Goal: Information Seeking & Learning: Learn about a topic

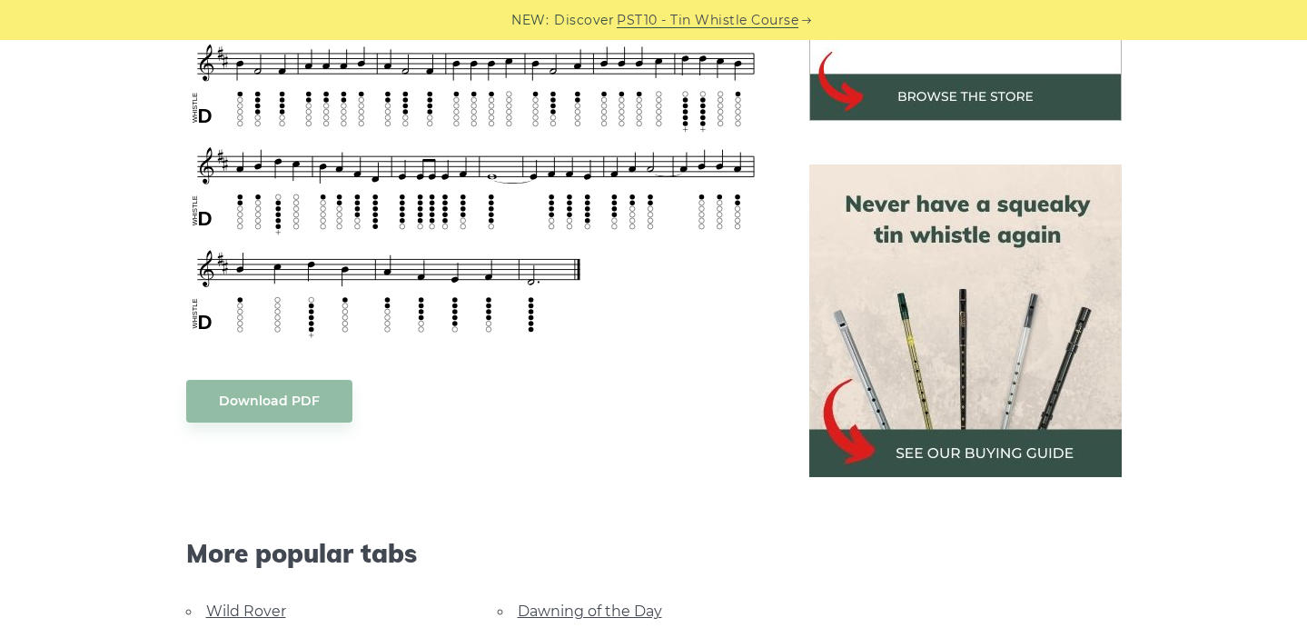
scroll to position [1034, 0]
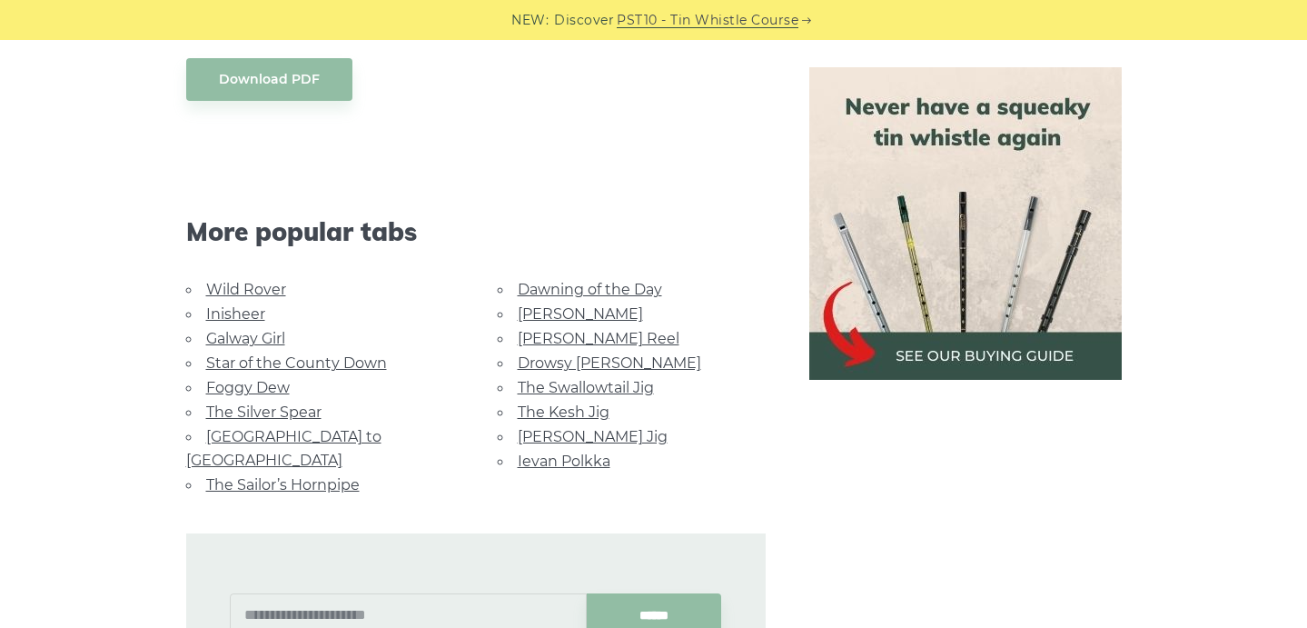
click at [262, 360] on link "Star of the County Down" at bounding box center [296, 362] width 181 height 17
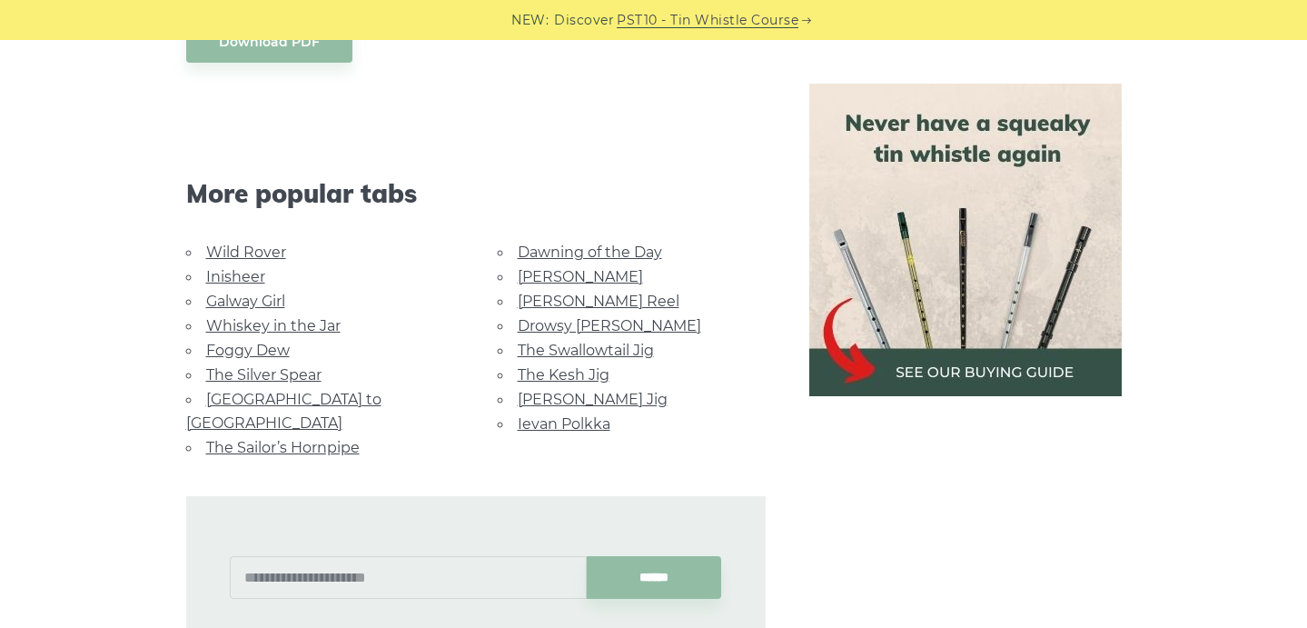
scroll to position [1231, 0]
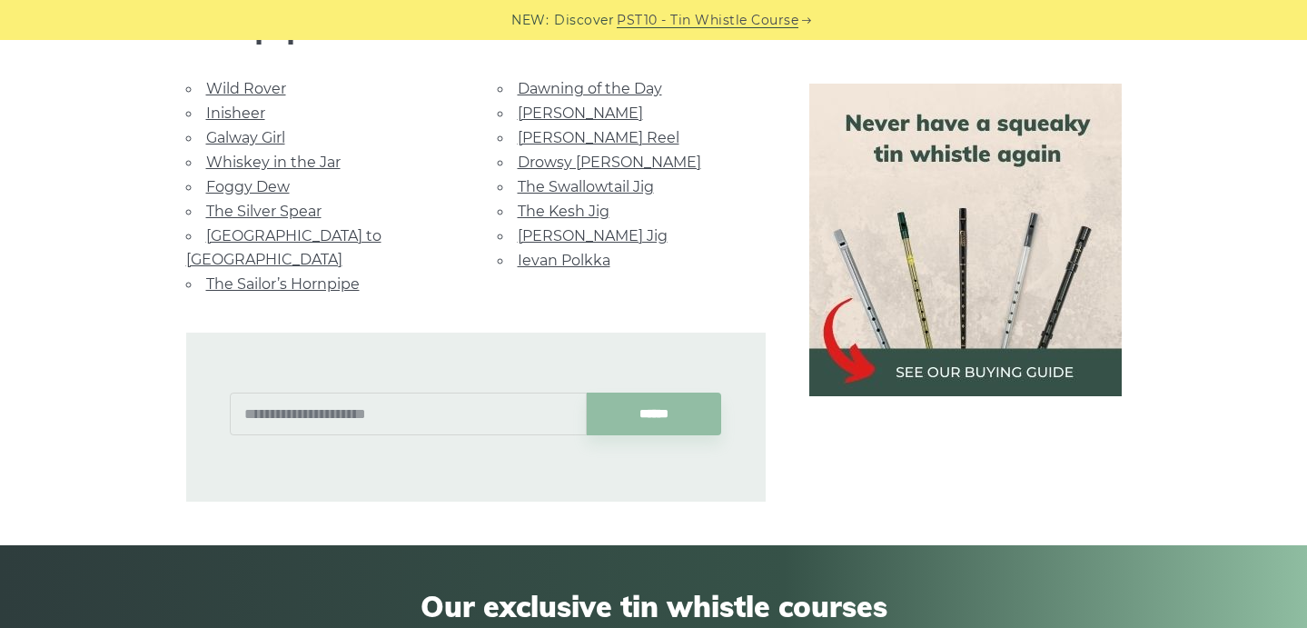
click at [247, 134] on link "Galway Girl" at bounding box center [245, 137] width 79 height 17
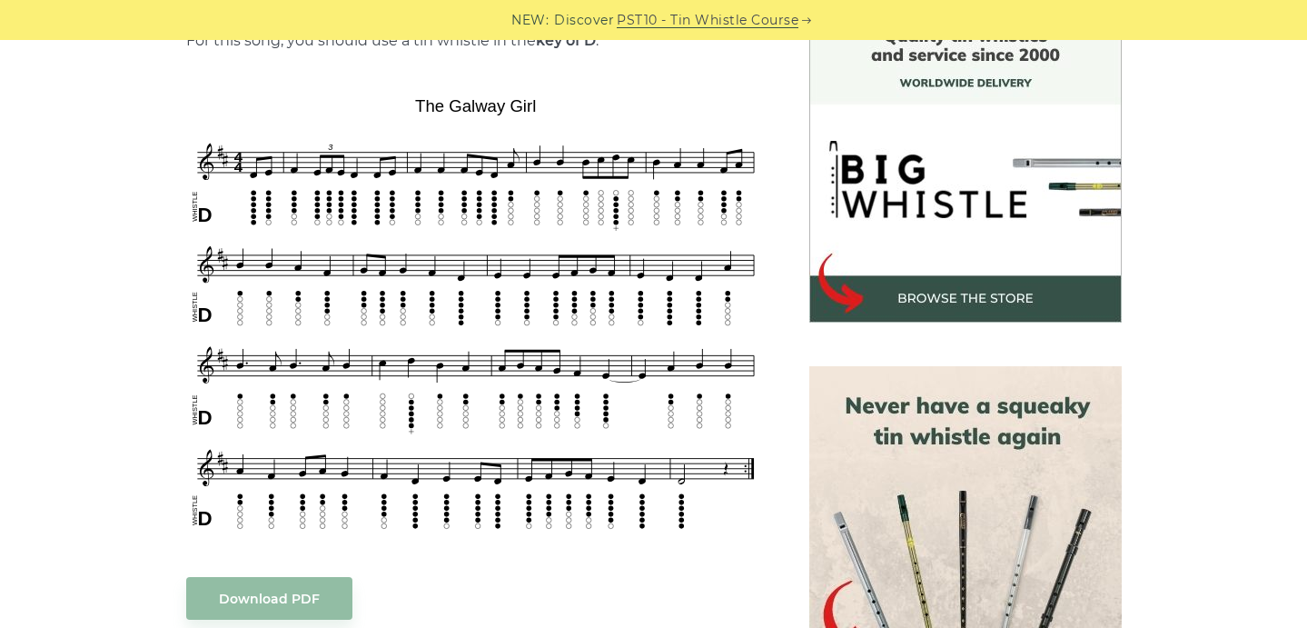
scroll to position [1278, 0]
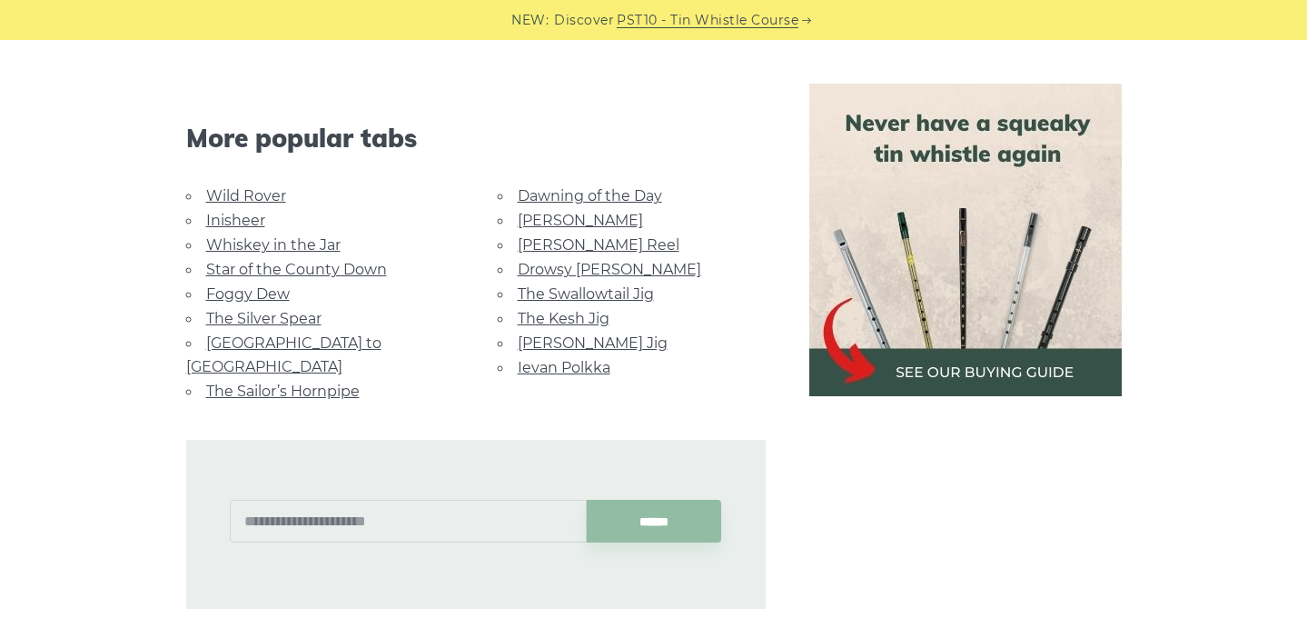
click at [226, 334] on link "[GEOGRAPHIC_DATA] to [GEOGRAPHIC_DATA]" at bounding box center [283, 354] width 195 height 41
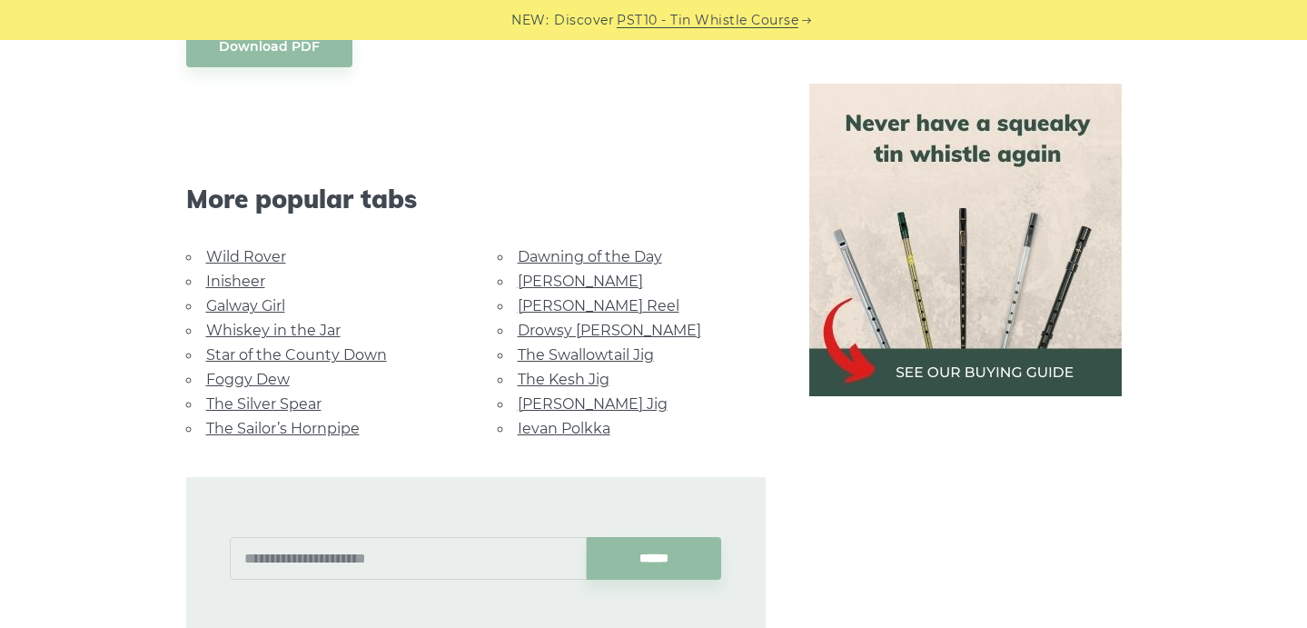
scroll to position [987, 0]
click at [250, 323] on link "Whiskey in the Jar" at bounding box center [273, 331] width 134 height 17
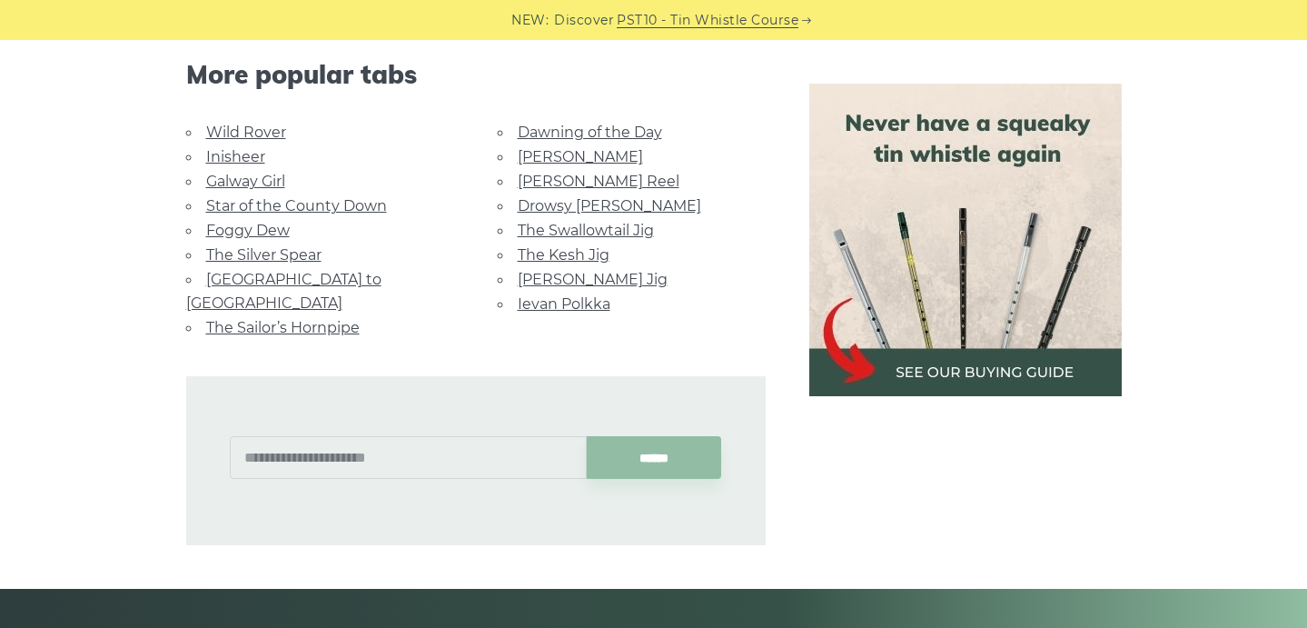
scroll to position [1192, 0]
click at [243, 155] on link "Inisheer" at bounding box center [235, 155] width 59 height 17
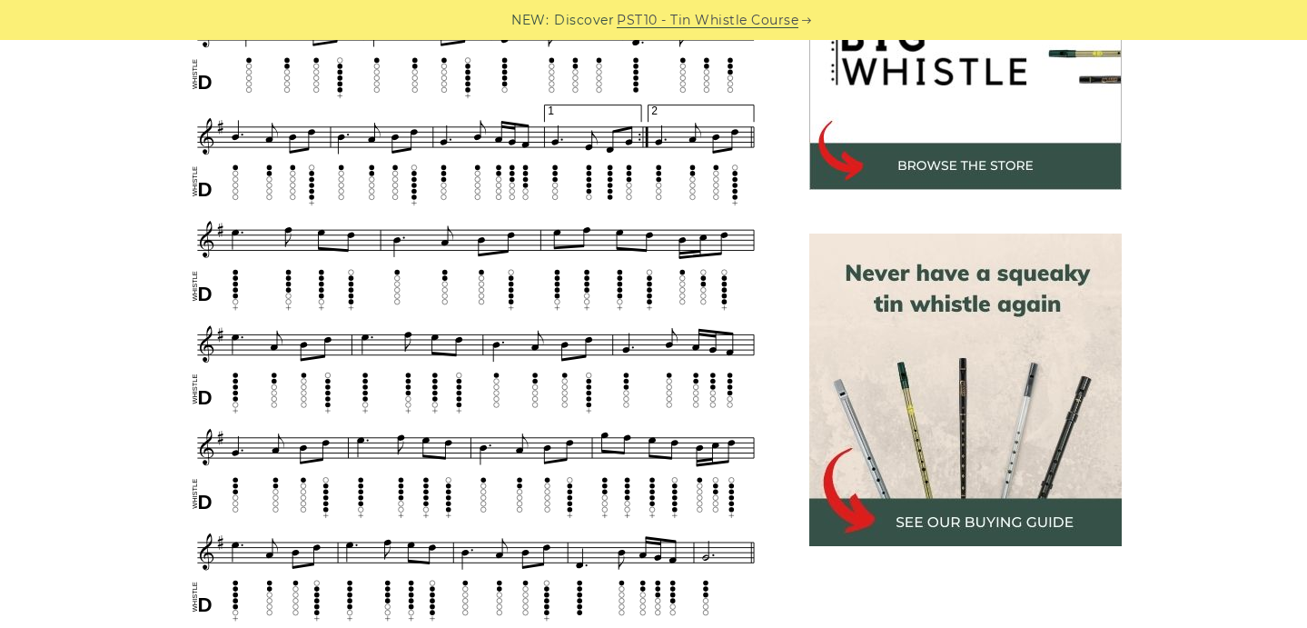
scroll to position [642, 0]
